Goal: Answer question/provide support

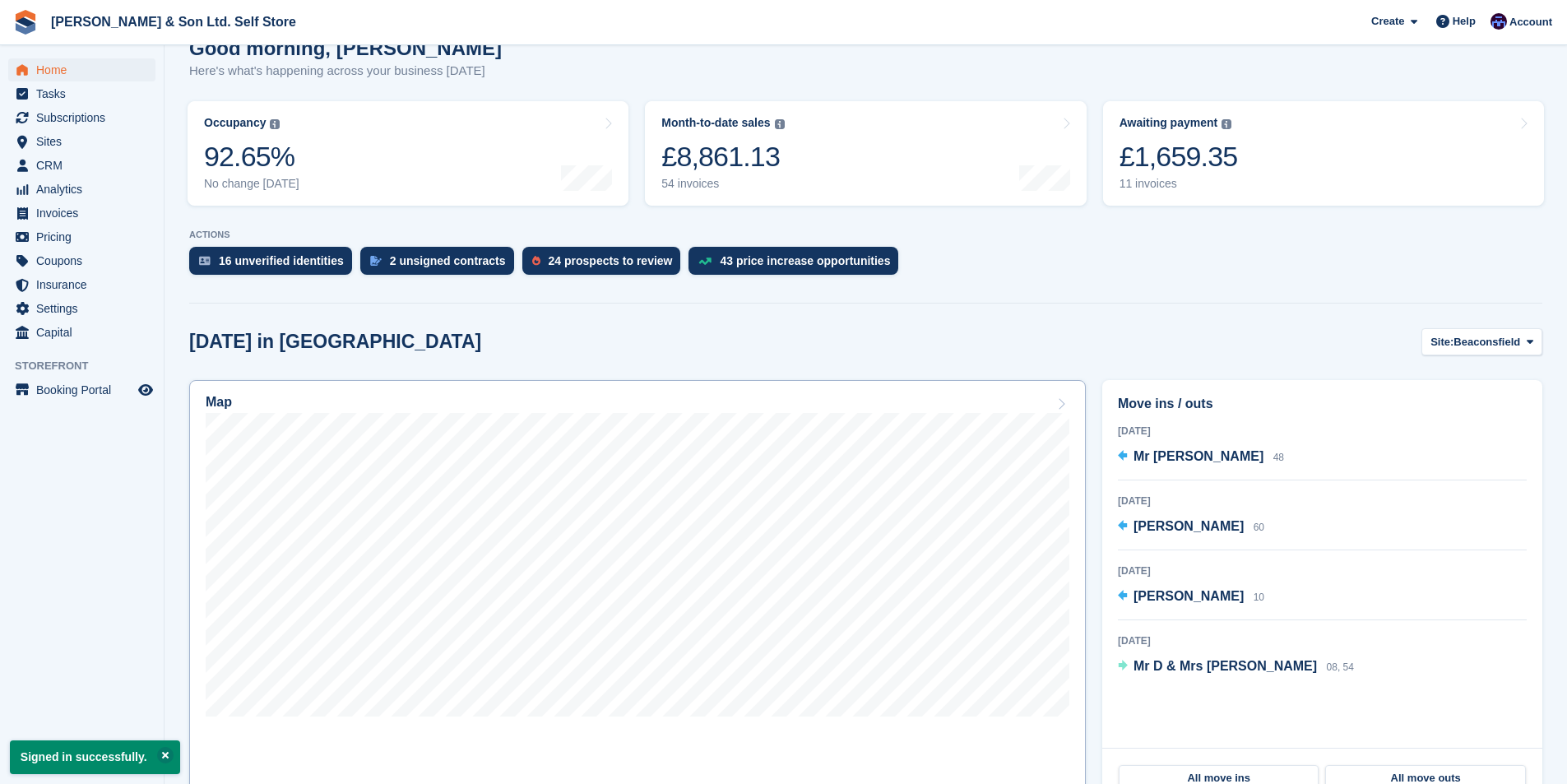
scroll to position [165, 0]
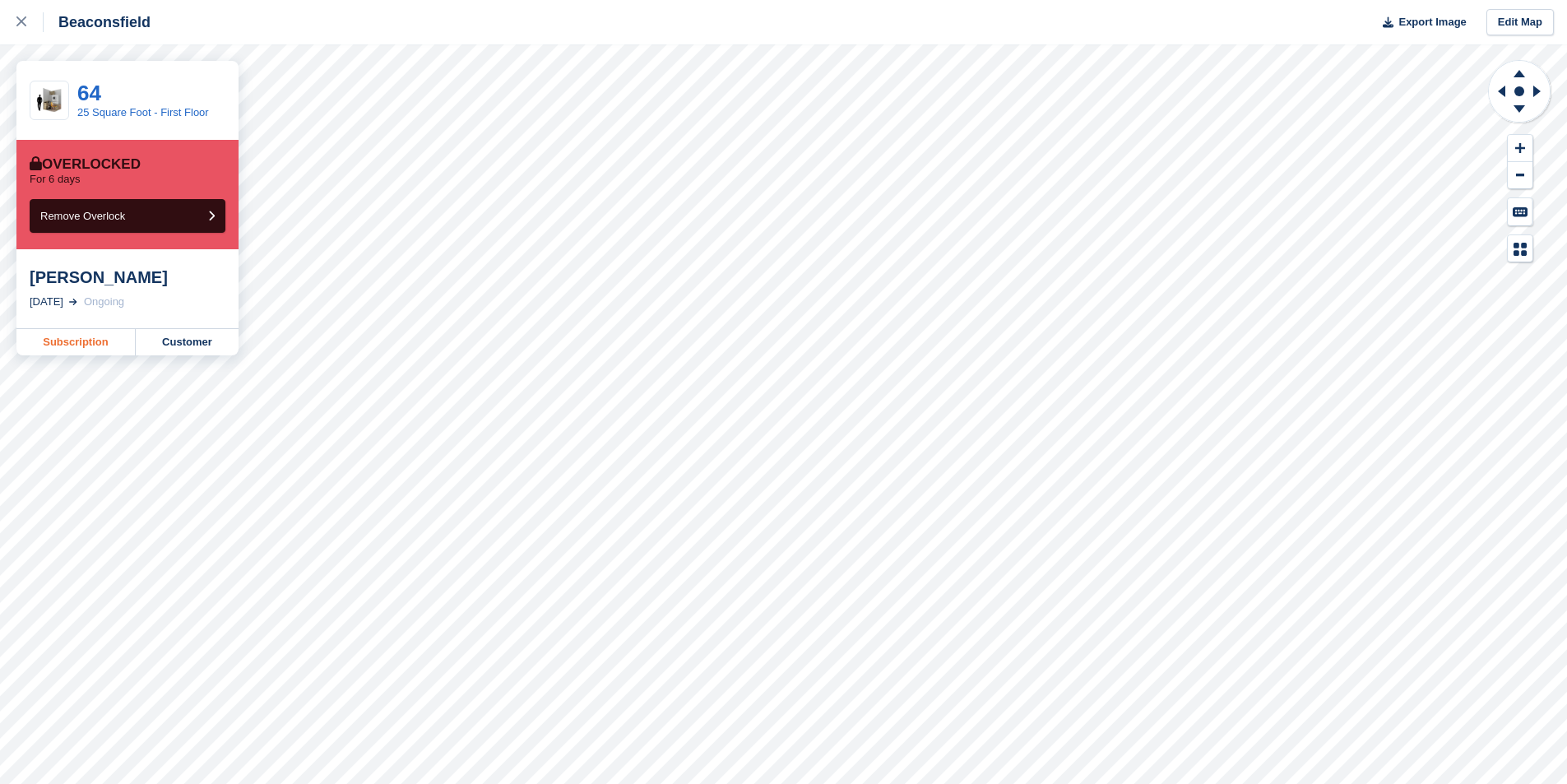
click at [91, 346] on link "Subscription" at bounding box center [76, 341] width 120 height 26
click at [105, 353] on link "Subscription" at bounding box center [76, 341] width 120 height 26
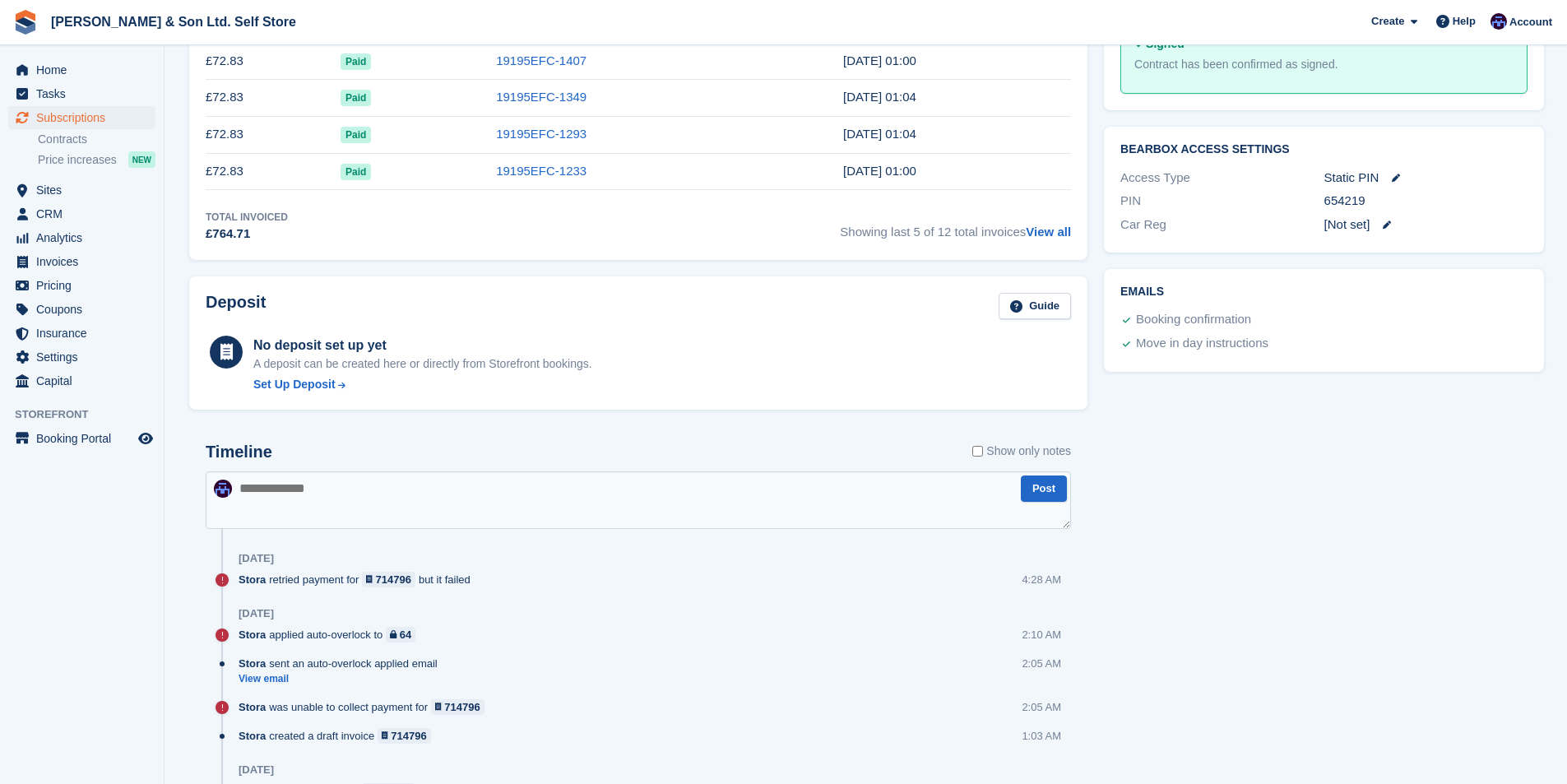
scroll to position [658, 0]
click at [275, 681] on link "View email" at bounding box center [341, 676] width 207 height 14
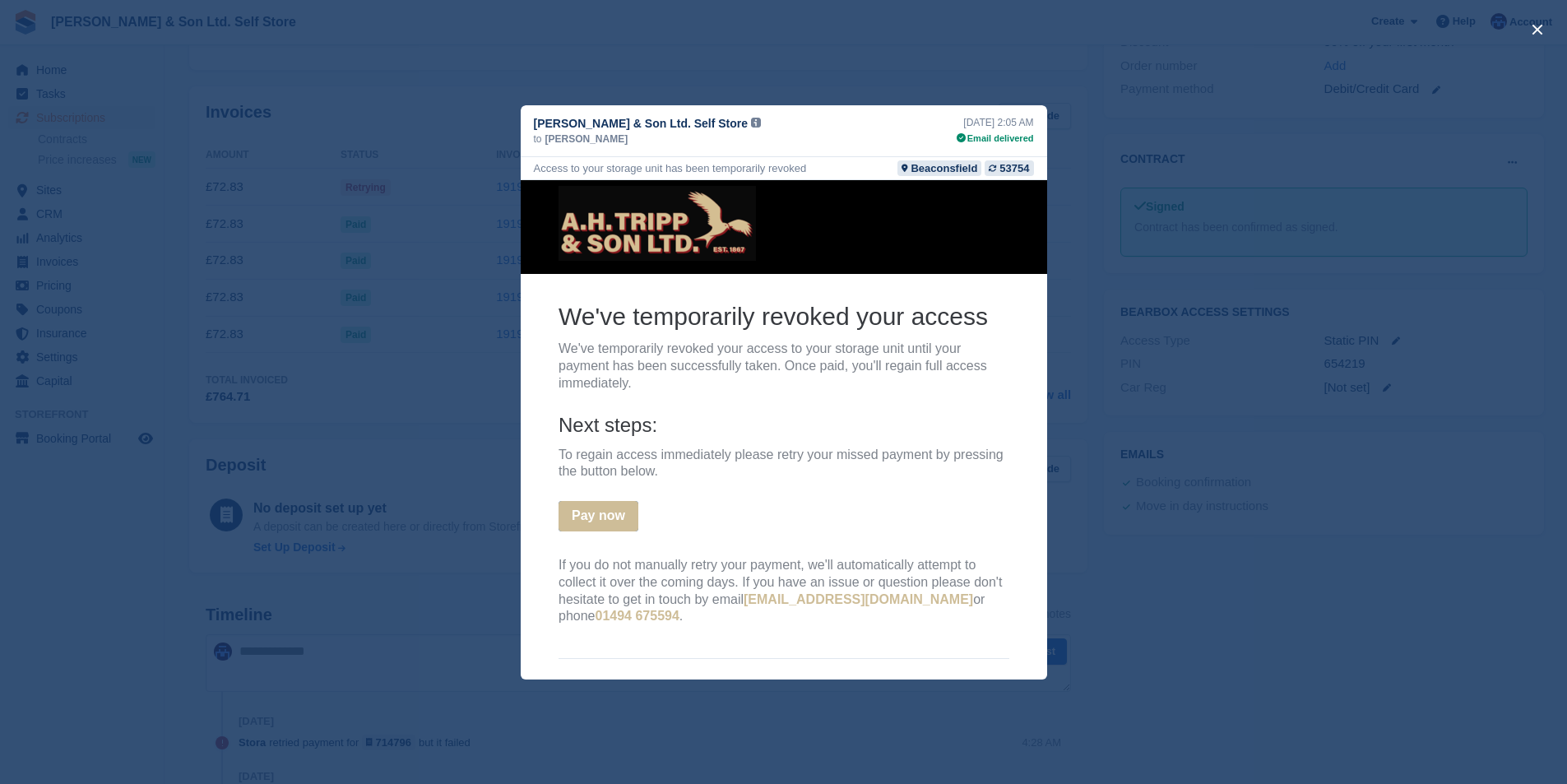
scroll to position [0, 0]
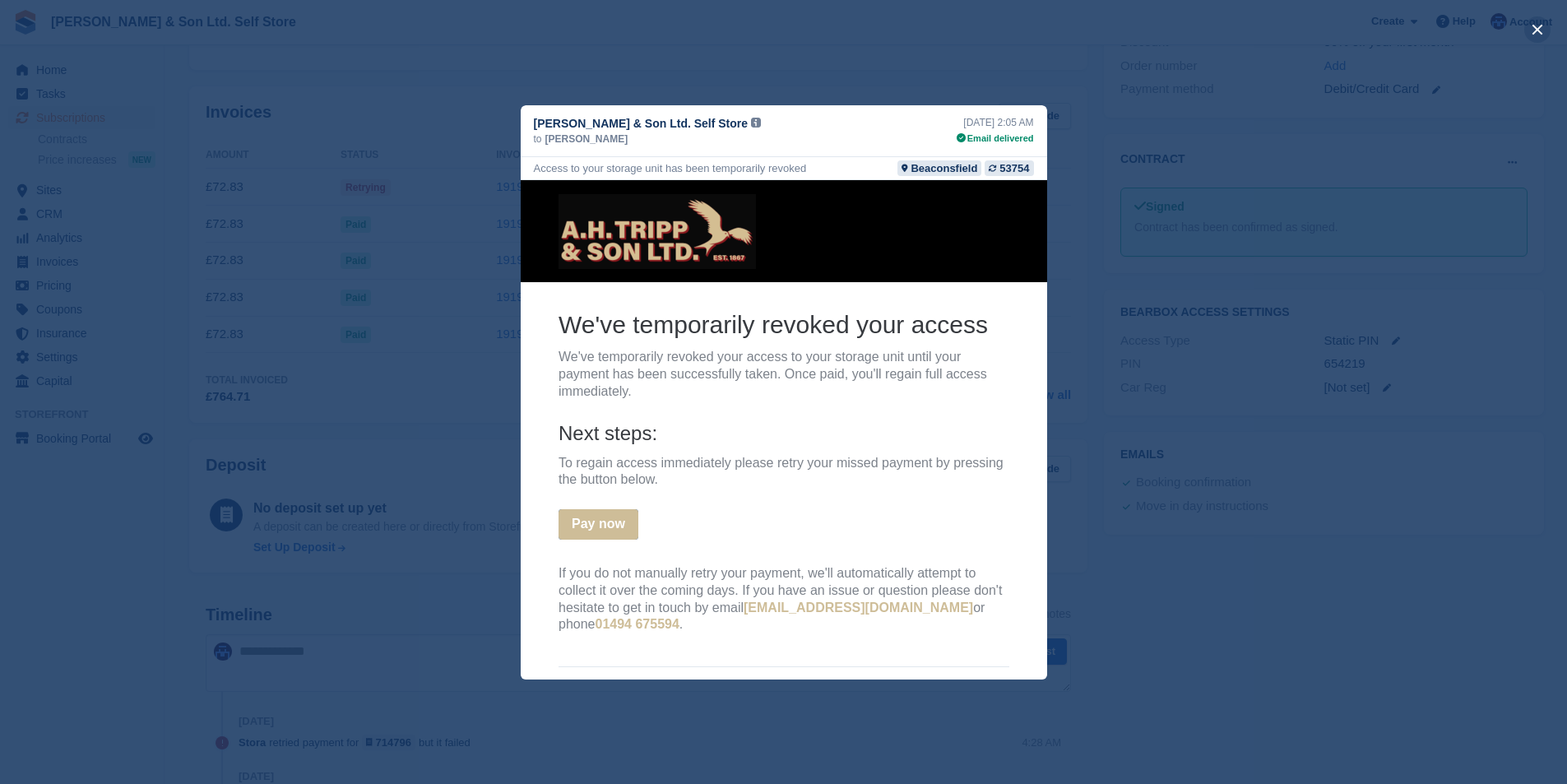
click at [1543, 29] on button "close" at bounding box center [1537, 29] width 26 height 26
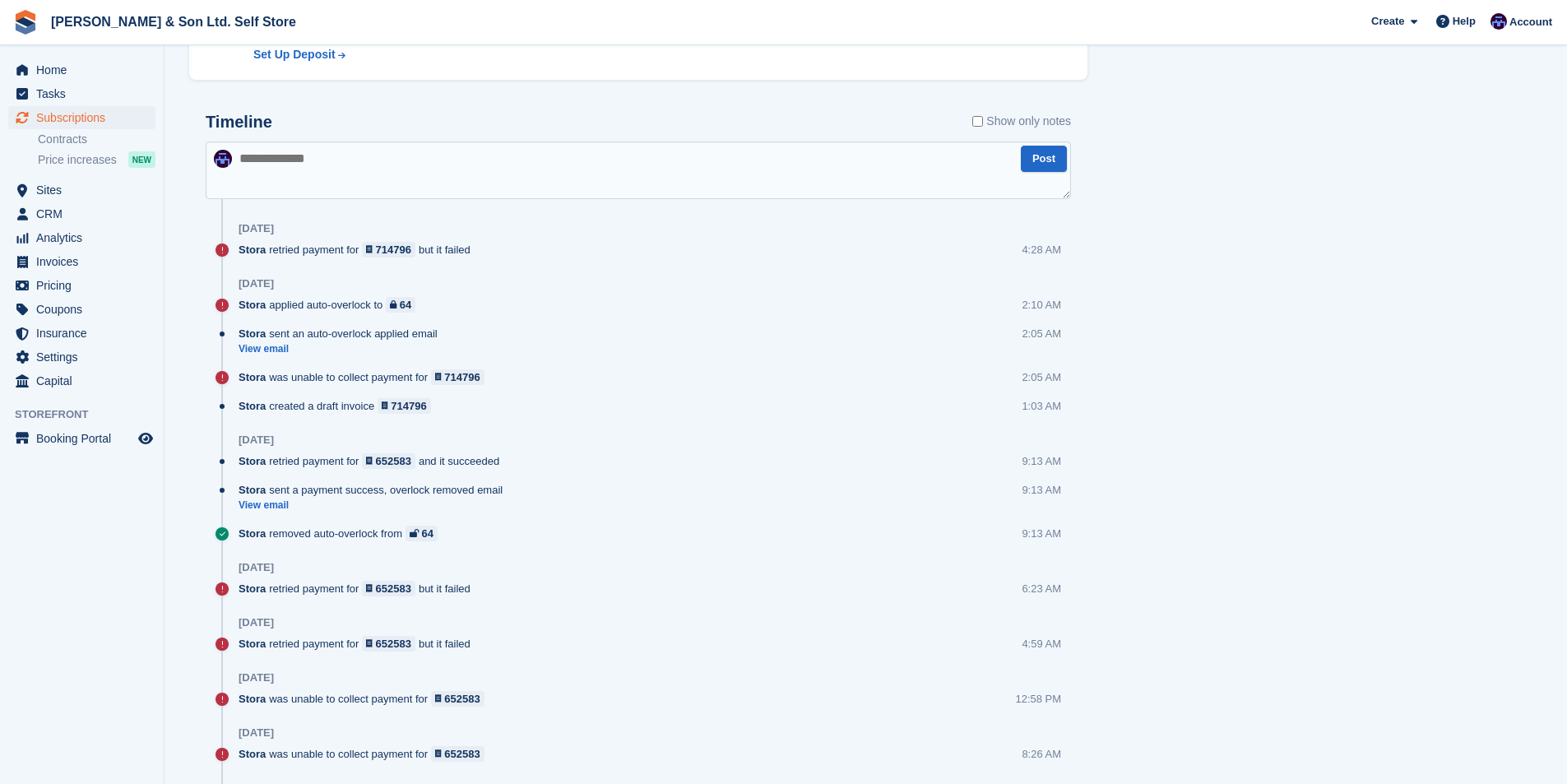
scroll to position [987, 0]
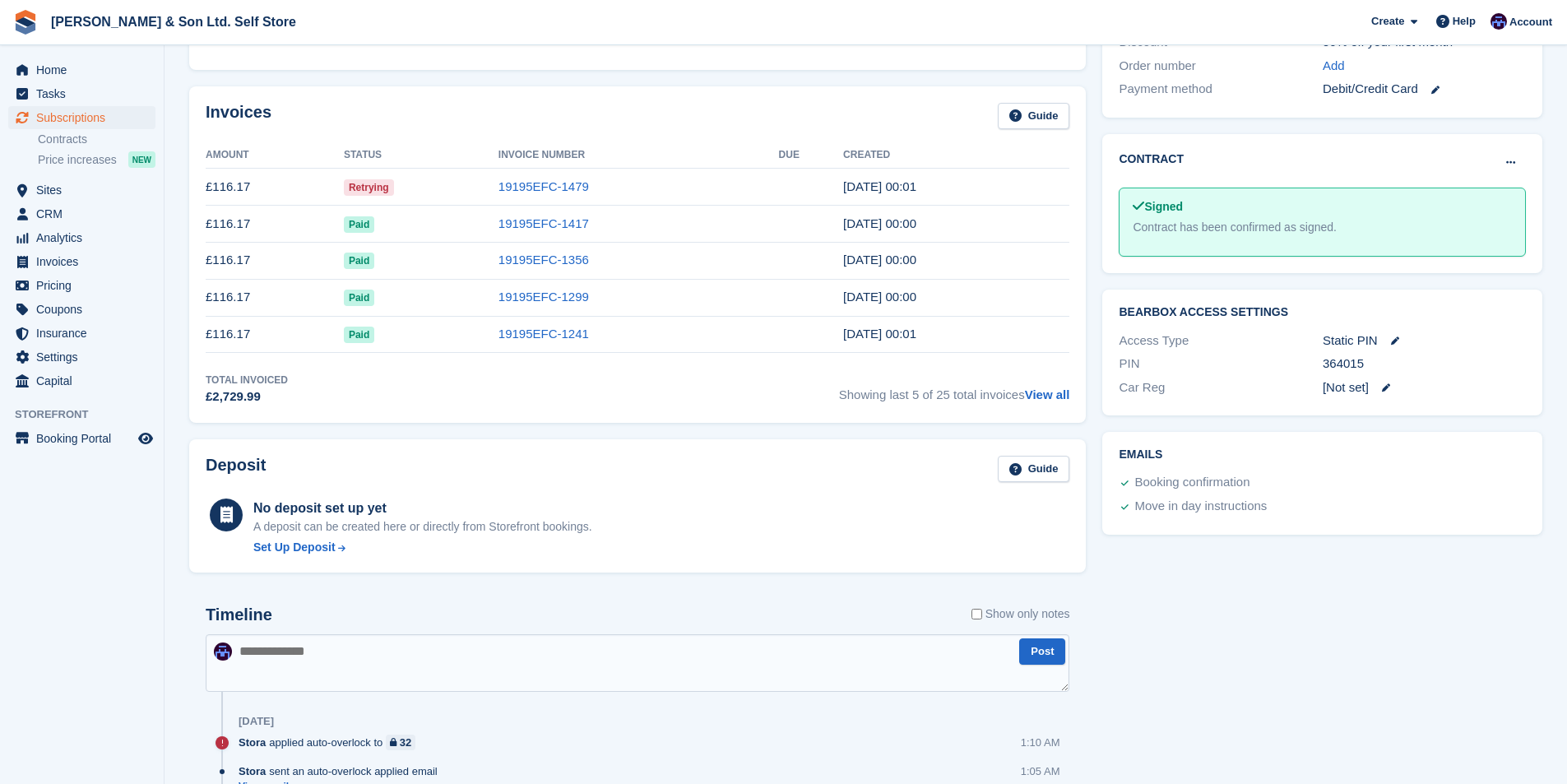
scroll to position [576, 0]
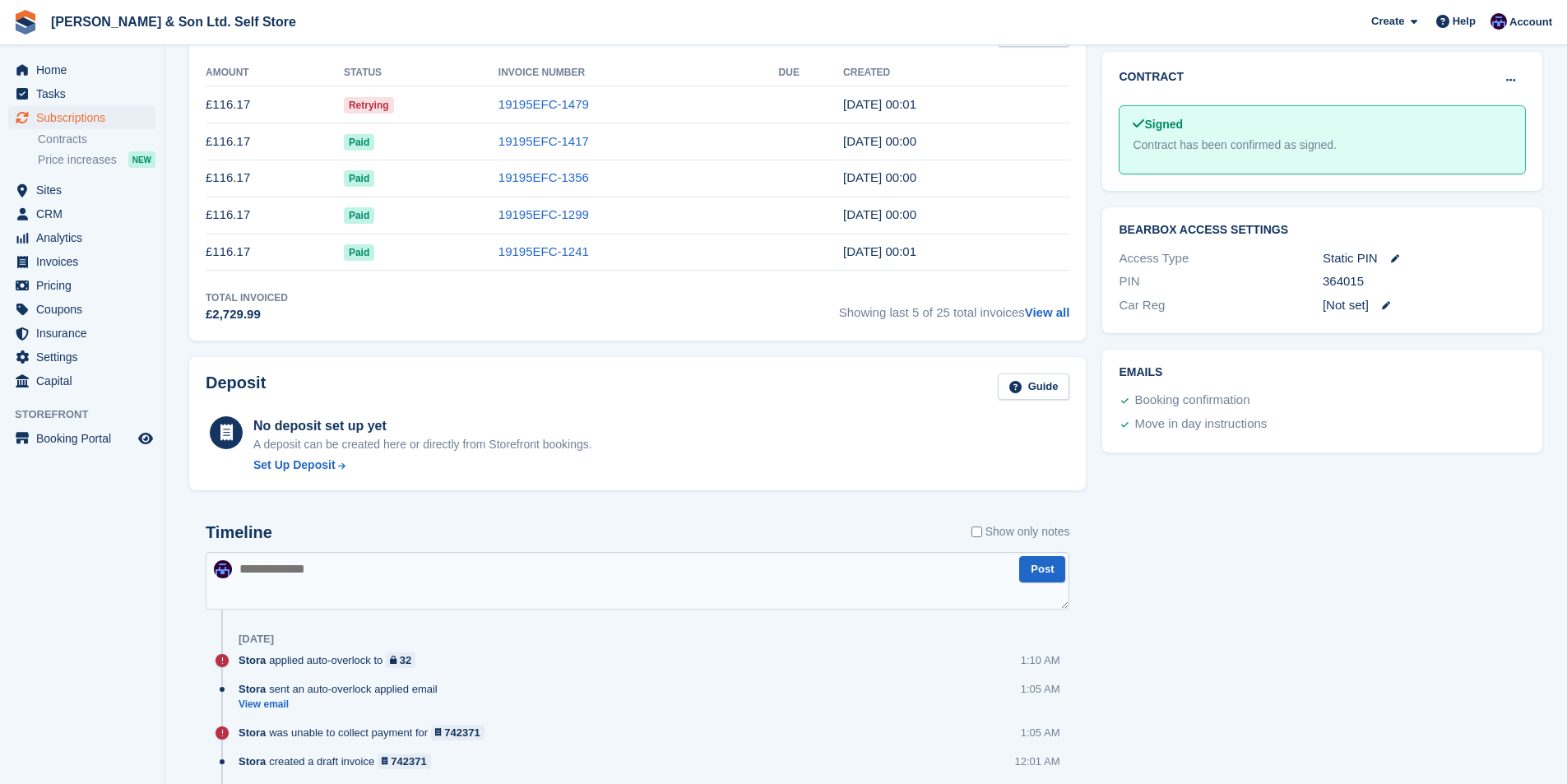
click at [565, 562] on textarea at bounding box center [638, 581] width 864 height 58
type textarea "**********"
click at [1053, 575] on button "Post" at bounding box center [1042, 569] width 46 height 27
